Goal: Task Accomplishment & Management: Complete application form

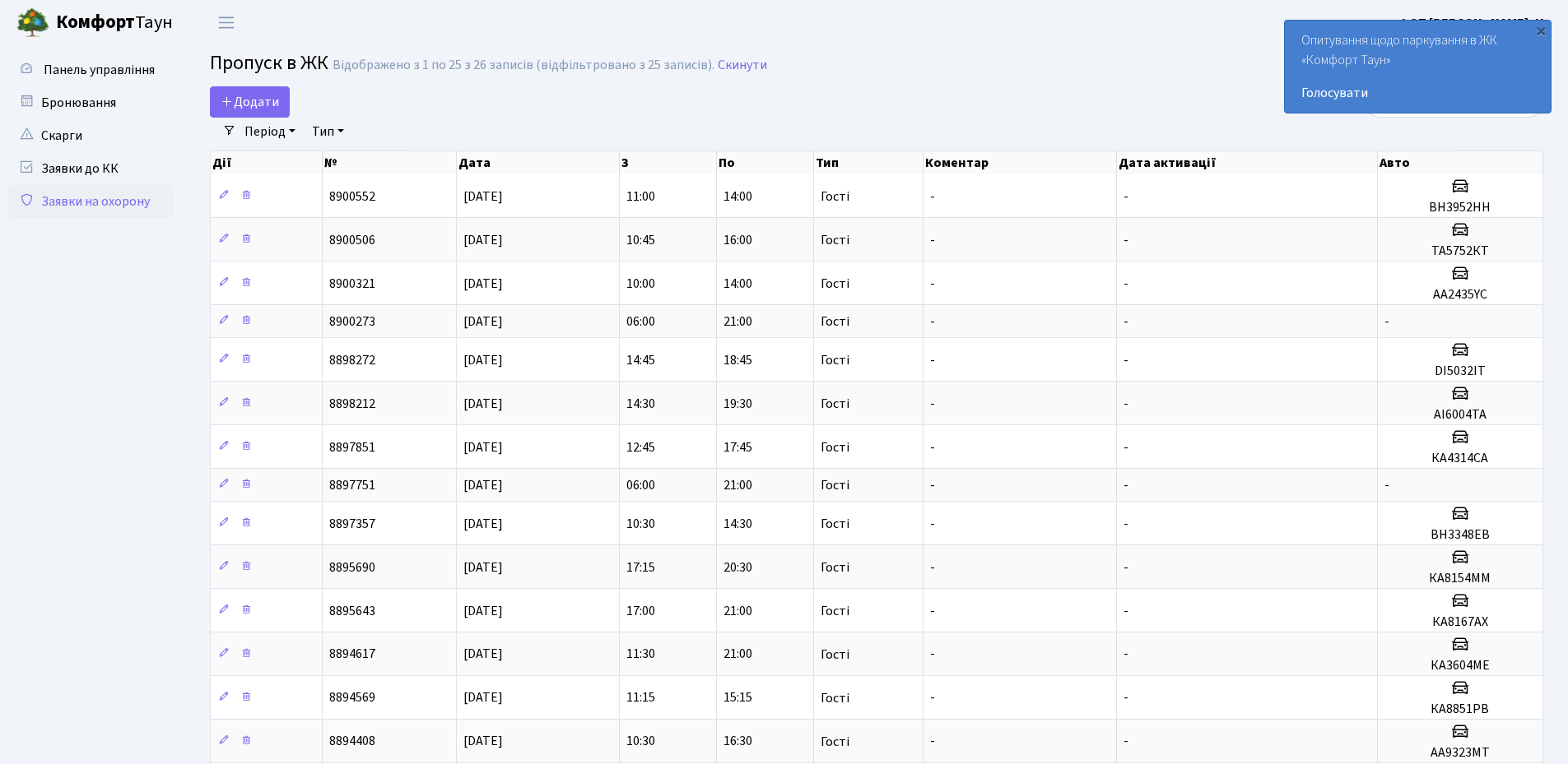
select select "25"
click at [256, 96] on span "Додати" at bounding box center [250, 102] width 58 height 18
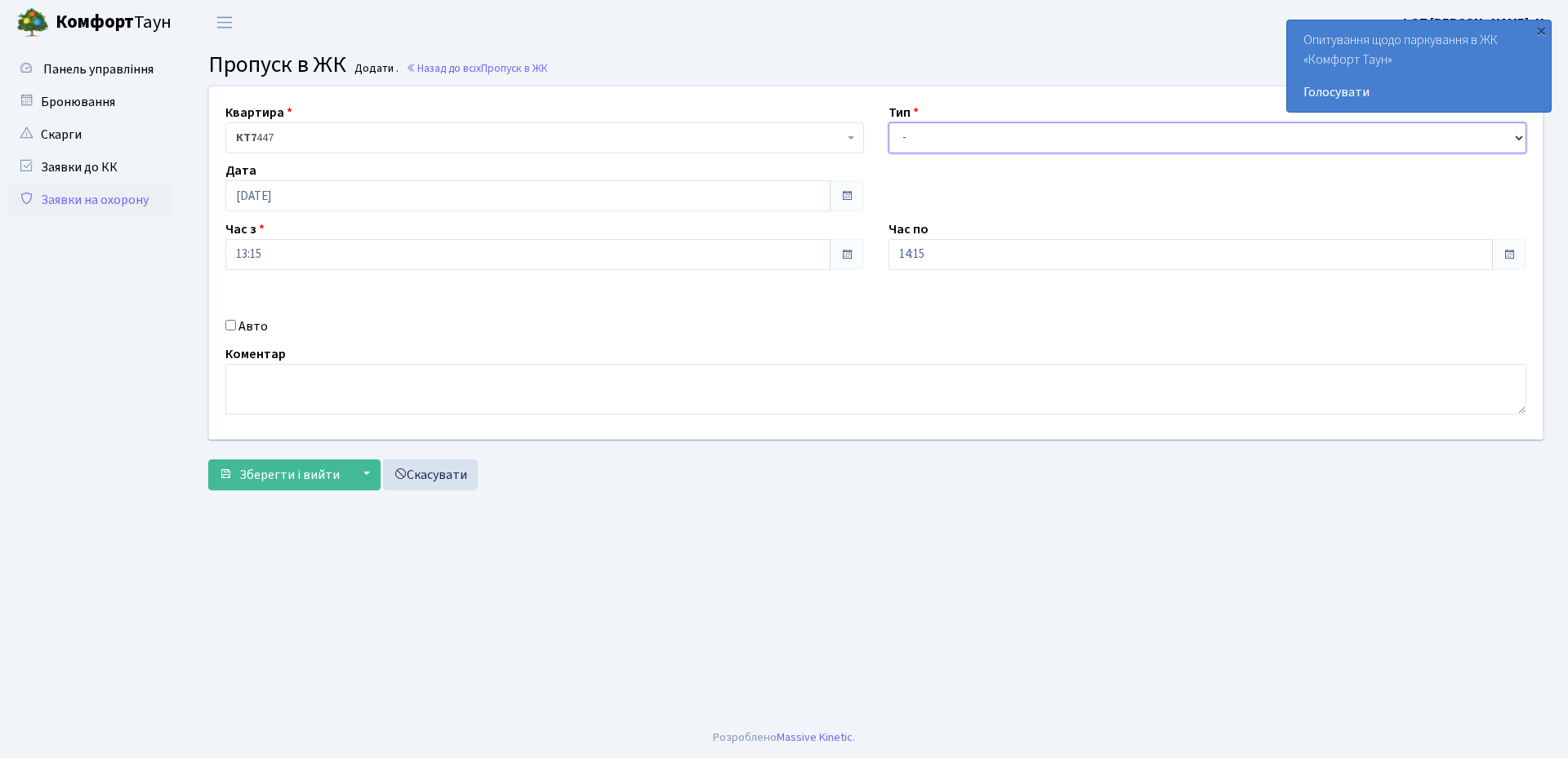
click at [959, 131] on select "- Доставка Таксі Гості Сервіс" at bounding box center [1207, 138] width 639 height 31
select select "3"
click at [888, 123] on select "- Доставка Таксі Гості Сервіс" at bounding box center [1207, 138] width 639 height 31
click at [230, 331] on div "Авто" at bounding box center [544, 326] width 663 height 20
click at [230, 326] on input "Авто" at bounding box center [230, 325] width 11 height 11
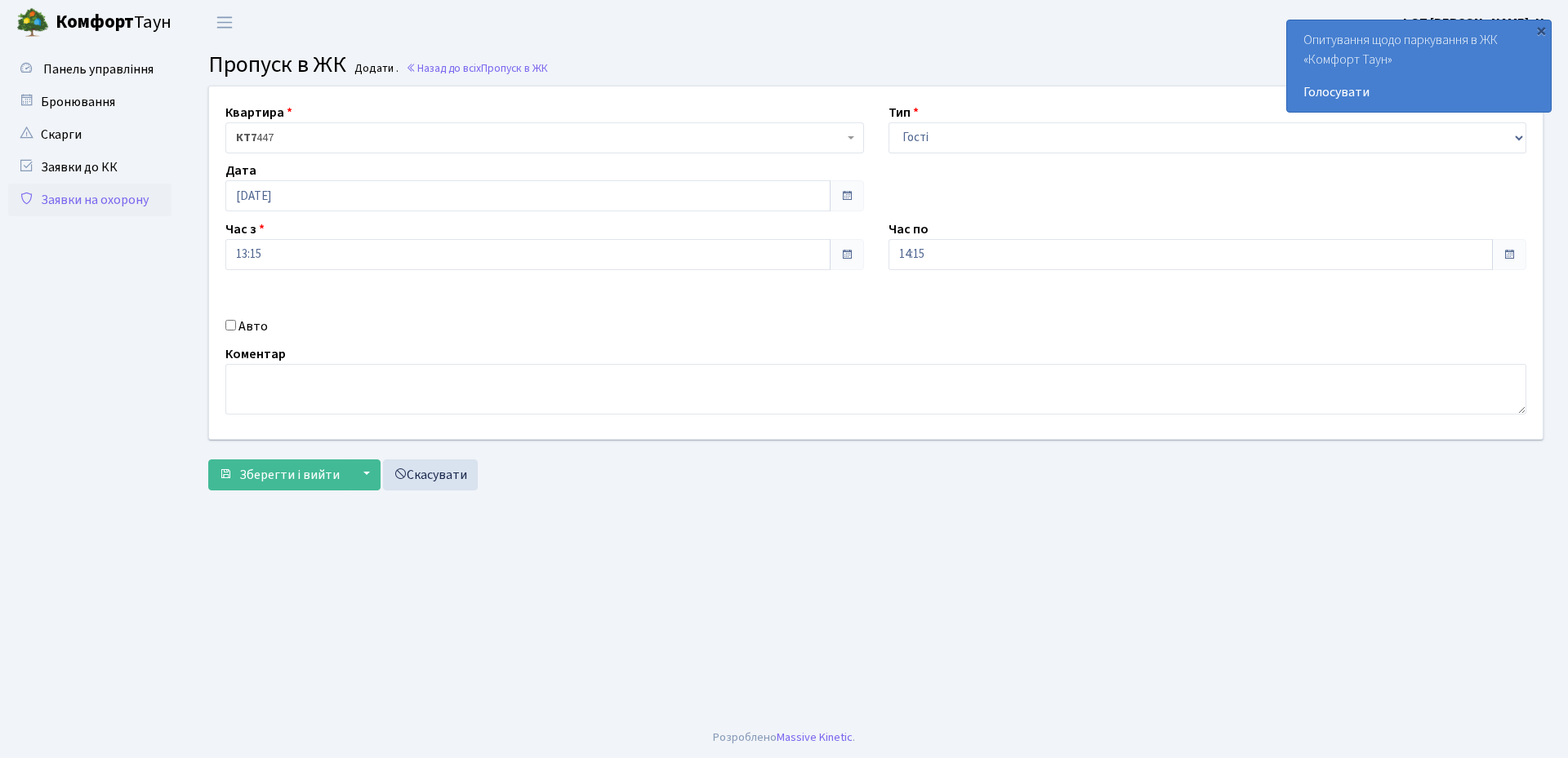
checkbox input "true"
click at [938, 307] on input "text" at bounding box center [1207, 312] width 639 height 31
type input "АА9527СН"
click at [282, 481] on span "Зберегти і вийти" at bounding box center [289, 476] width 100 height 18
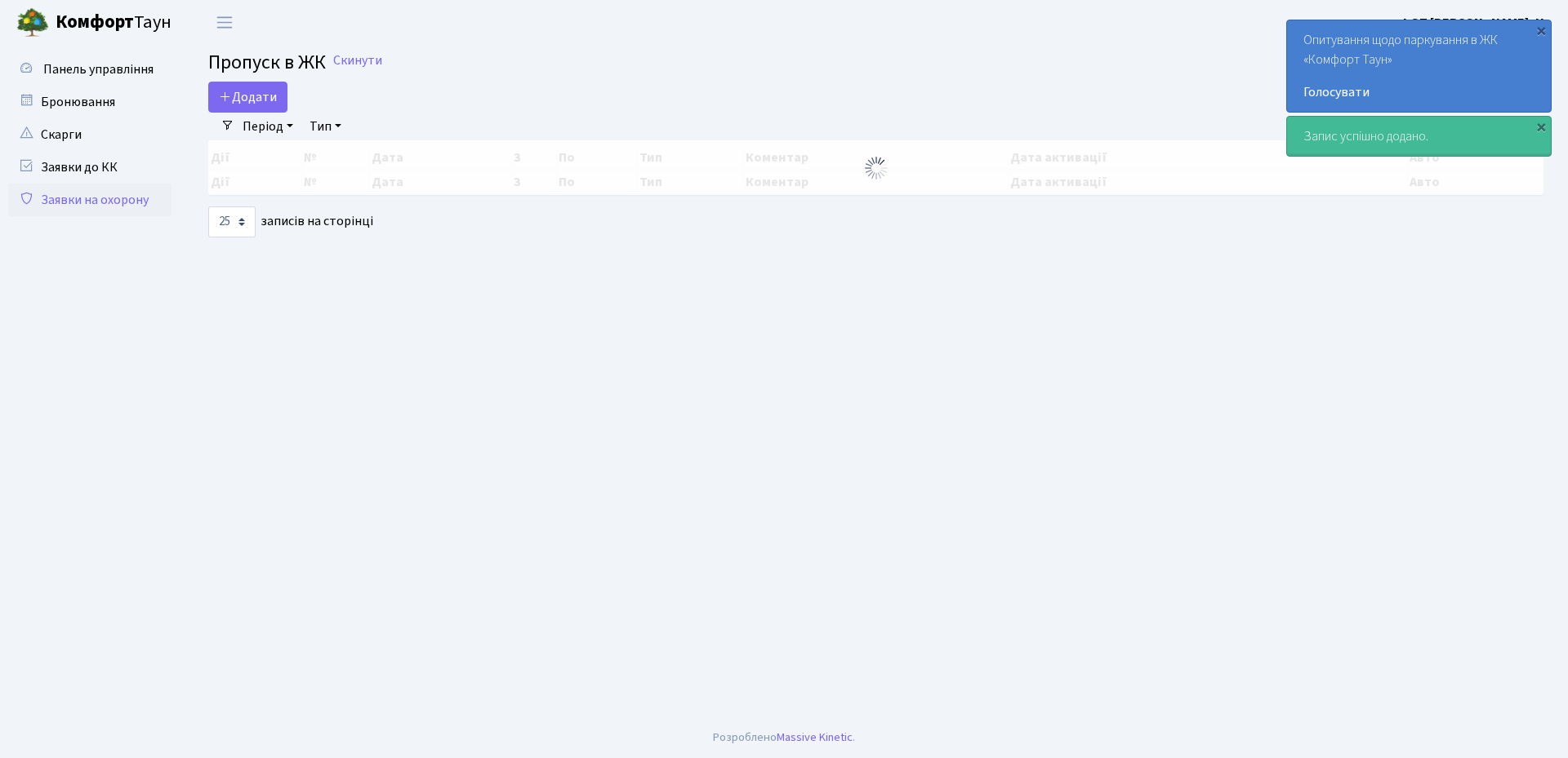
select select "25"
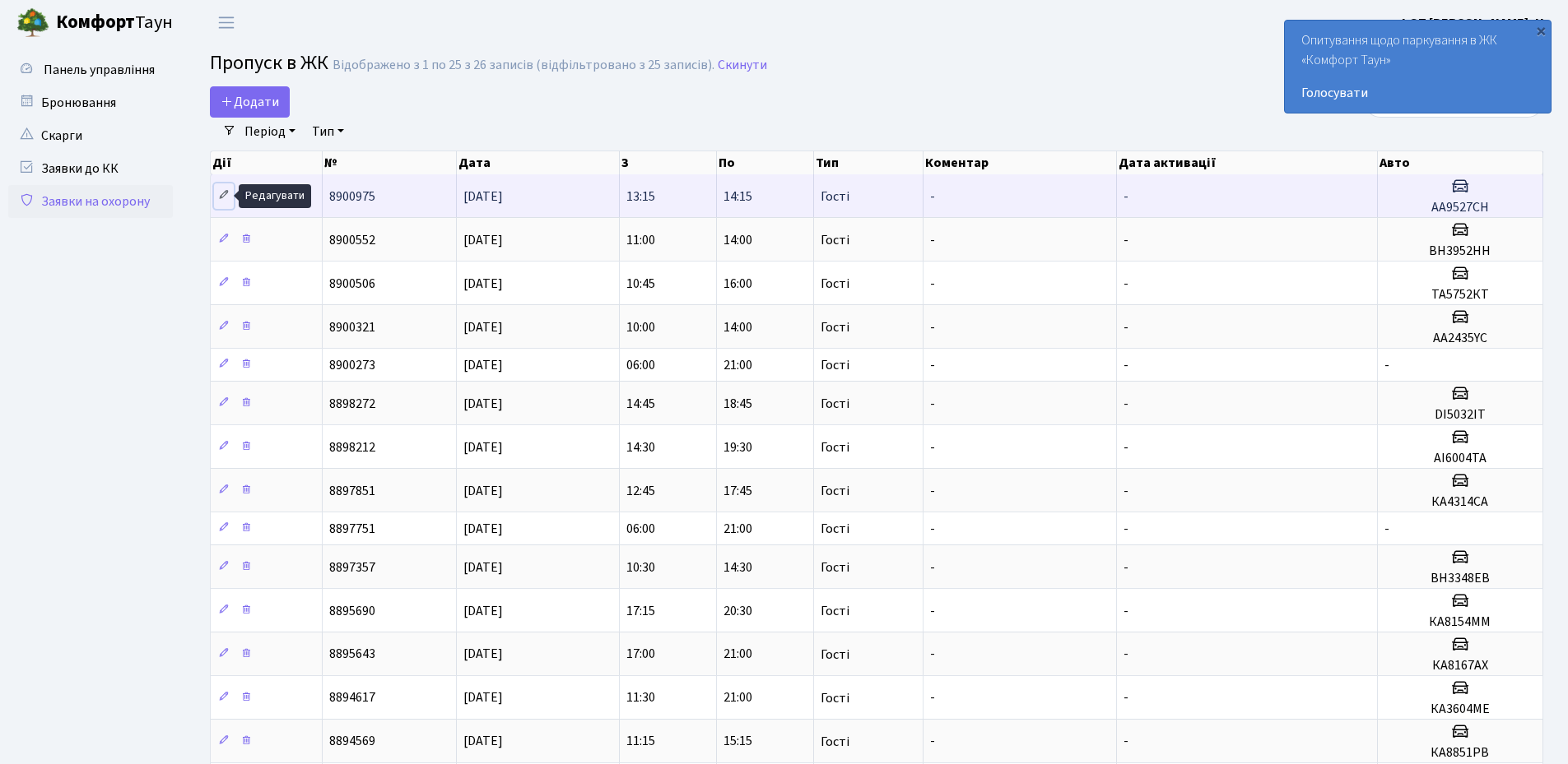
click at [221, 194] on icon at bounding box center [224, 195] width 12 height 12
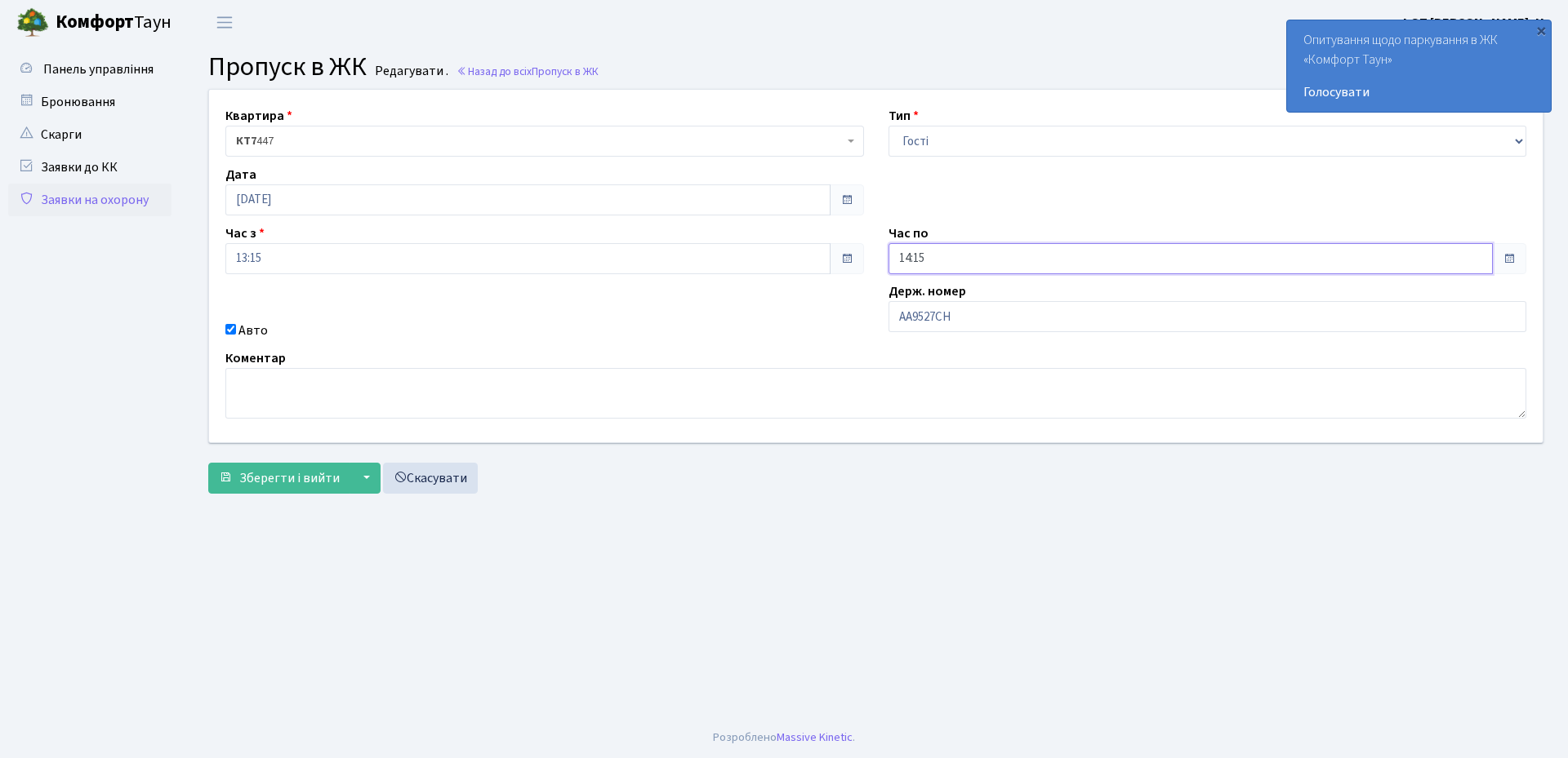
click at [975, 268] on input "14:15" at bounding box center [1191, 258] width 605 height 31
click at [930, 307] on icon at bounding box center [933, 315] width 44 height 44
type input "17:15"
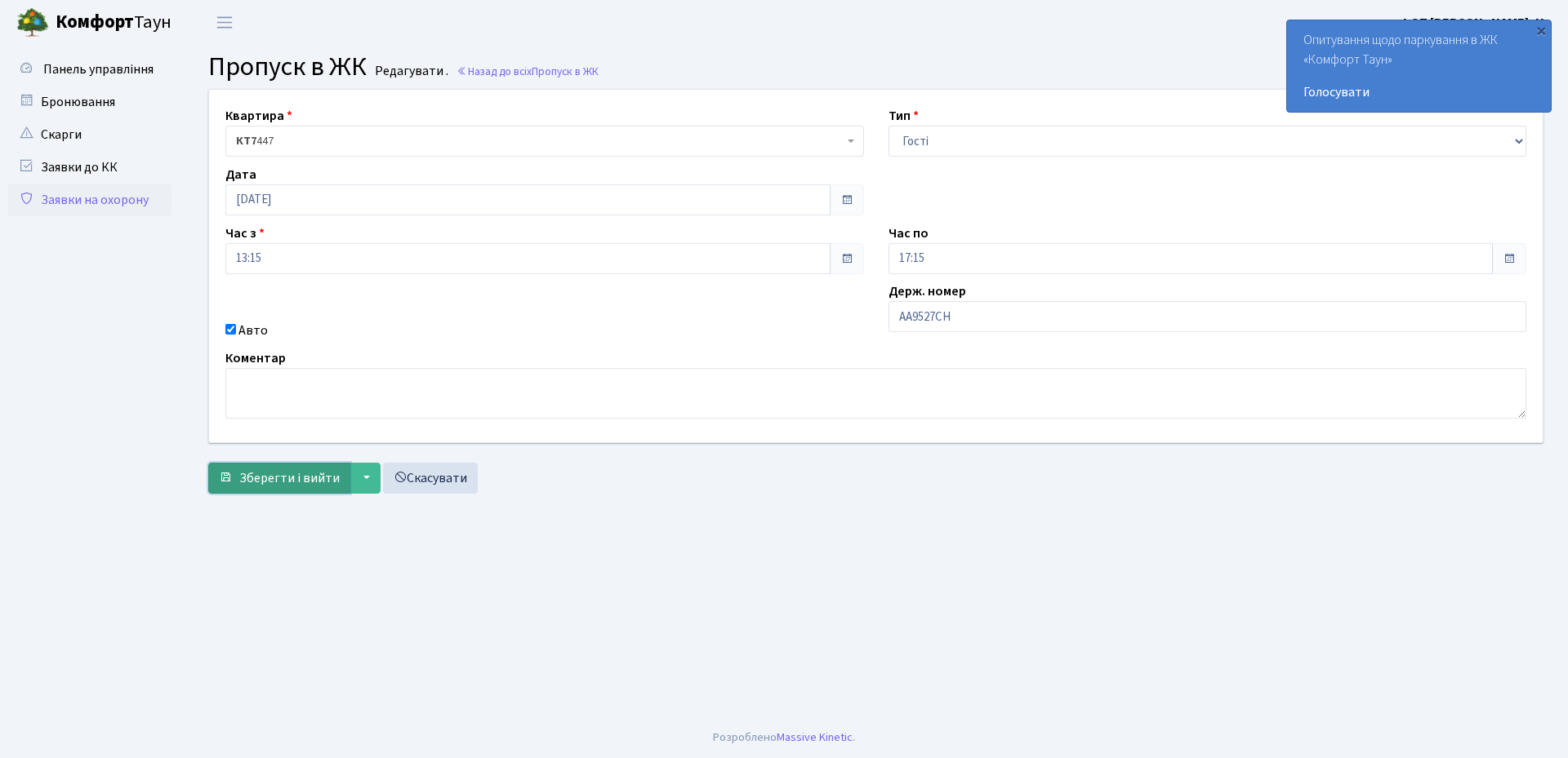
click at [263, 483] on span "Зберегти і вийти" at bounding box center [289, 479] width 100 height 18
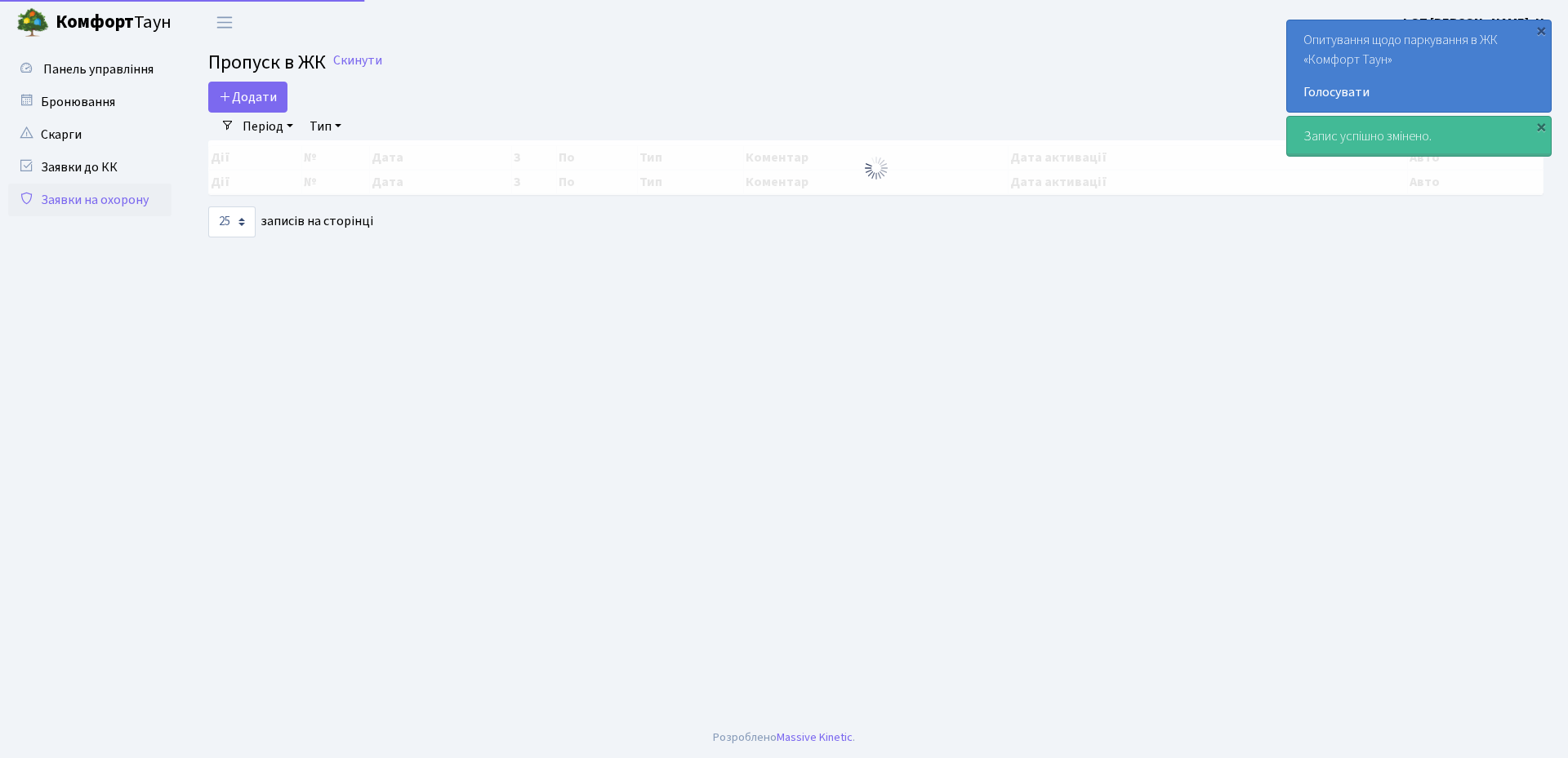
select select "25"
